Goal: Task Accomplishment & Management: Complete application form

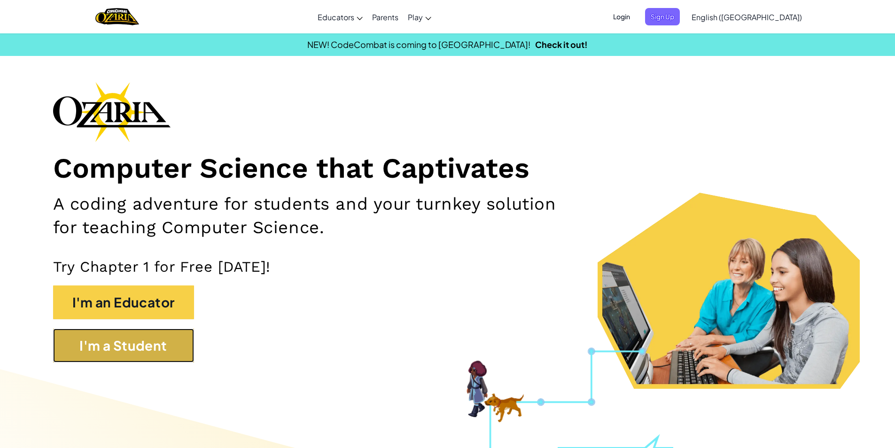
click at [170, 341] on button "I'm a Student" at bounding box center [123, 346] width 141 height 34
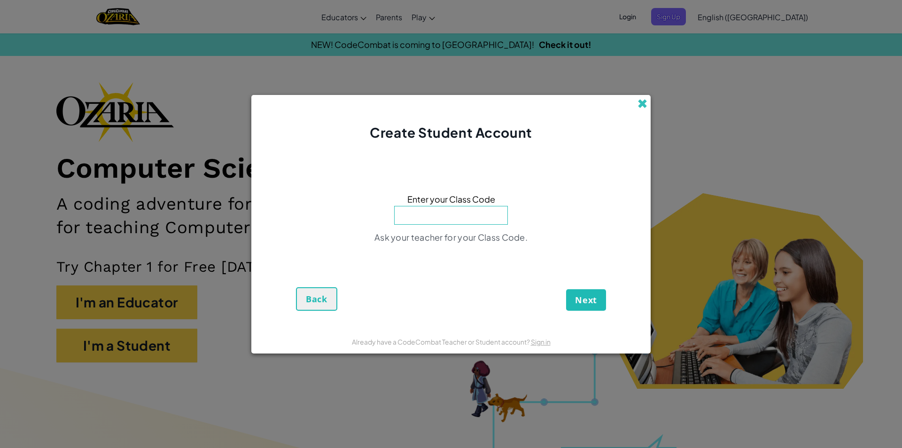
click at [643, 107] on span at bounding box center [643, 104] width 10 height 10
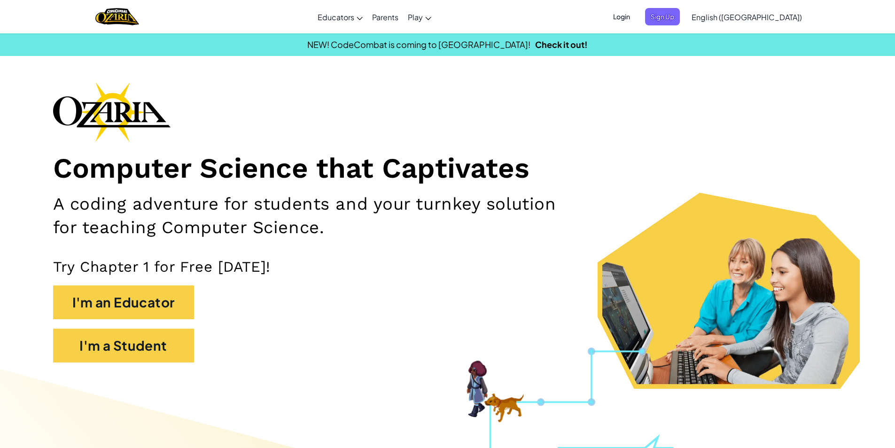
click at [636, 18] on span "Login" at bounding box center [622, 16] width 28 height 17
